Goal: Task Accomplishment & Management: Manage account settings

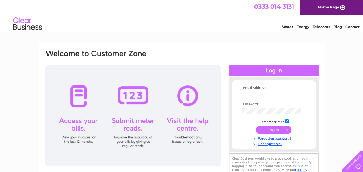
type input "chief@sheppeyhlc.org.uk"
click at [269, 132] on input "submit" at bounding box center [274, 129] width 36 height 8
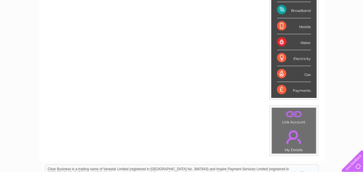
scroll to position [67, 0]
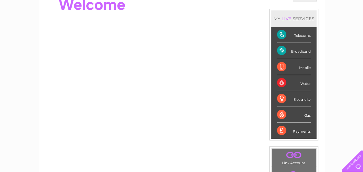
click at [300, 129] on div "Payments" at bounding box center [294, 131] width 34 height 16
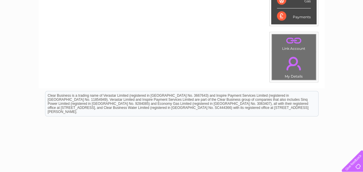
scroll to position [0, 0]
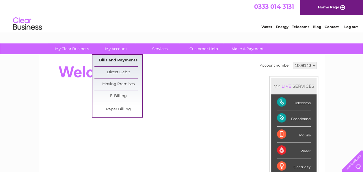
click at [115, 61] on link "Bills and Payments" at bounding box center [119, 61] width 48 height 12
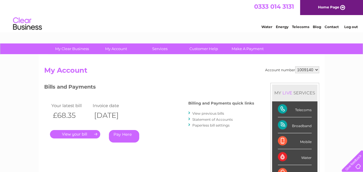
click at [66, 134] on link "." at bounding box center [75, 134] width 50 height 8
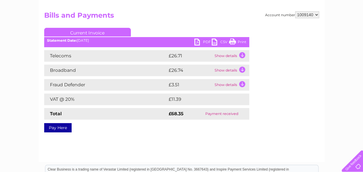
scroll to position [62, 0]
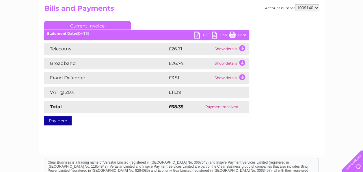
click at [203, 34] on link "PDF" at bounding box center [203, 36] width 17 height 8
